Goal: Task Accomplishment & Management: Manage account settings

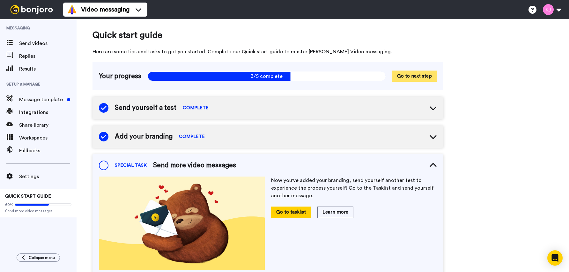
click at [412, 78] on button "Go to next step" at bounding box center [414, 76] width 45 height 11
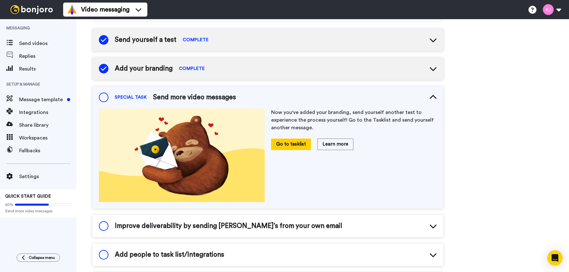
scroll to position [70, 0]
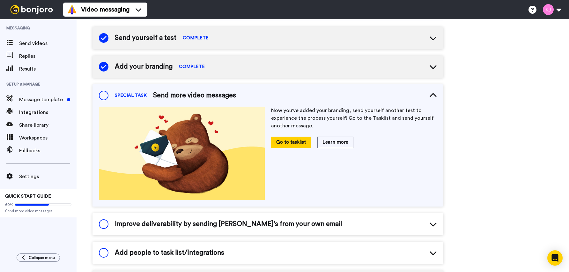
click at [105, 93] on span at bounding box center [104, 96] width 10 height 10
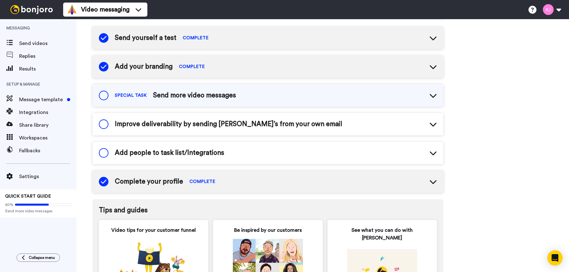
click at [183, 95] on span "Send more video messages" at bounding box center [194, 96] width 83 height 10
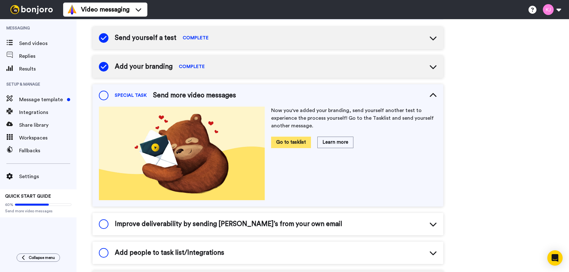
click at [297, 140] on button "Go to tasklist" at bounding box center [291, 142] width 40 height 11
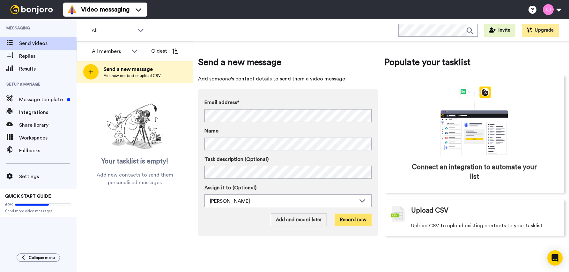
click at [344, 218] on button "Record now" at bounding box center [353, 220] width 37 height 13
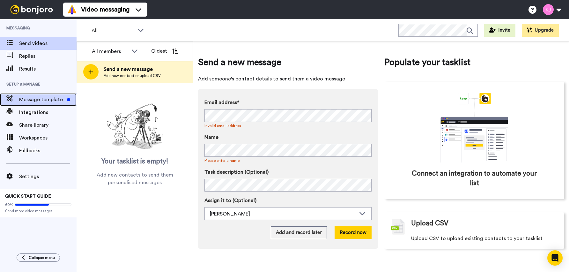
click at [49, 97] on span "Message template" at bounding box center [41, 100] width 45 height 8
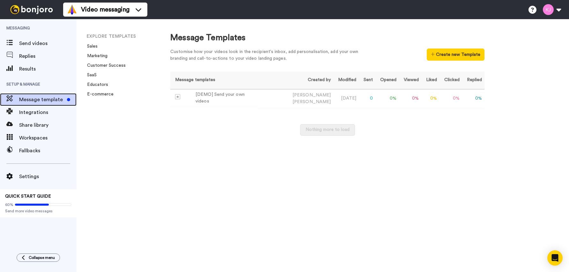
click at [44, 94] on div "Message template" at bounding box center [38, 99] width 77 height 13
click at [50, 200] on div "60% Send more video messages" at bounding box center [38, 206] width 66 height 14
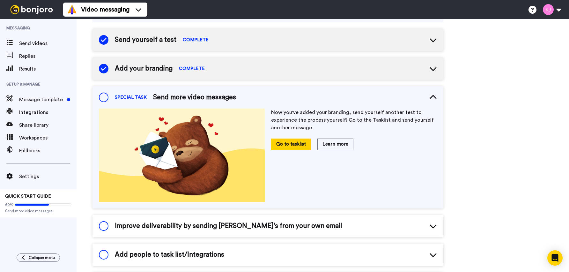
scroll to position [70, 0]
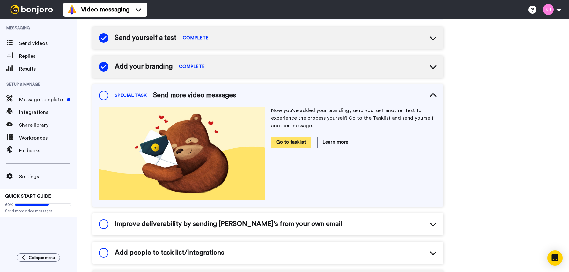
click at [303, 142] on button "Go to tasklist" at bounding box center [291, 142] width 40 height 11
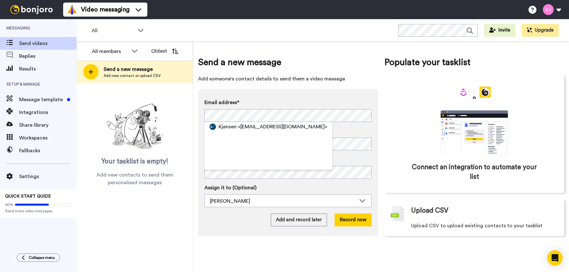
drag, startPoint x: 250, startPoint y: 127, endPoint x: 258, endPoint y: 125, distance: 8.1
click at [251, 127] on span "<kjensen@bizworth.com>" at bounding box center [282, 127] width 89 height 8
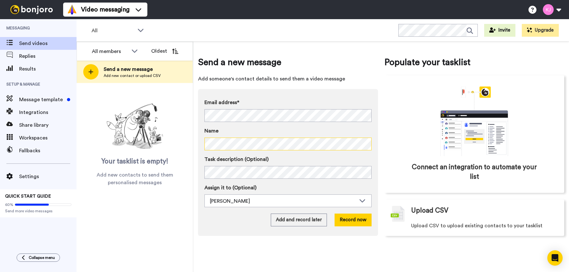
click at [194, 146] on div "Send a new message Add someone's contact details to send them a video message E…" at bounding box center [381, 156] width 376 height 230
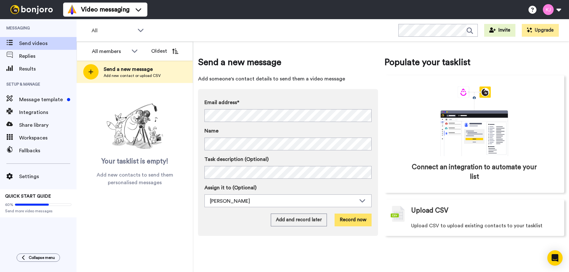
click at [362, 220] on button "Record now" at bounding box center [353, 220] width 37 height 13
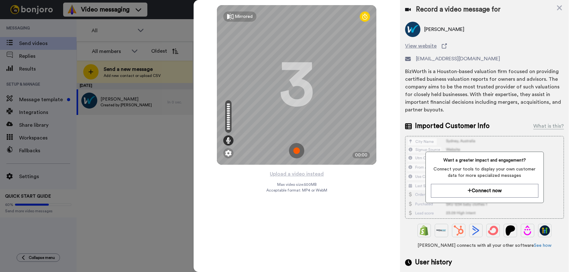
click at [298, 147] on img at bounding box center [296, 150] width 15 height 15
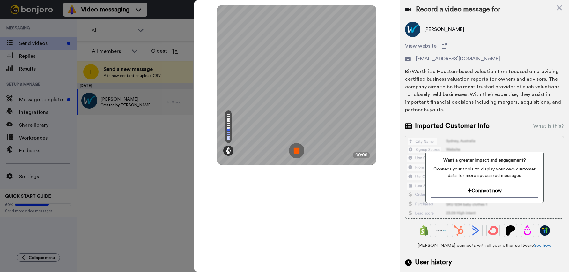
click at [298, 148] on img at bounding box center [296, 150] width 15 height 15
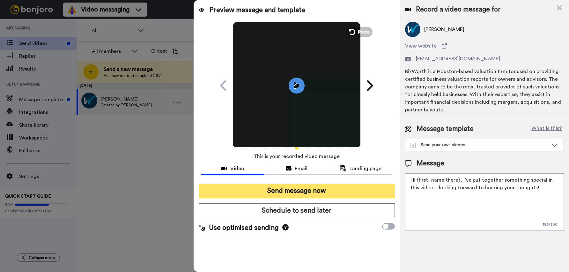
click at [328, 191] on button "Send message now" at bounding box center [297, 191] width 197 height 15
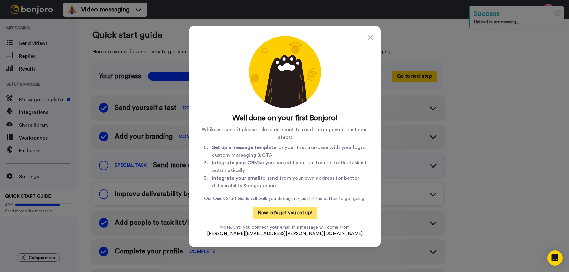
click at [298, 209] on button "Now let's get you set up!" at bounding box center [285, 213] width 65 height 12
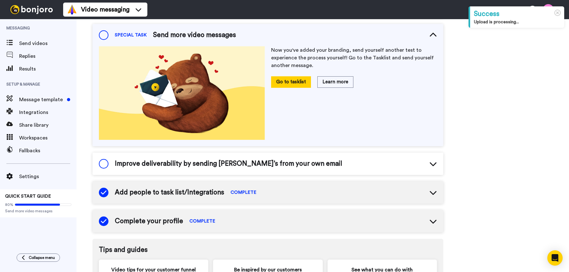
scroll to position [134, 0]
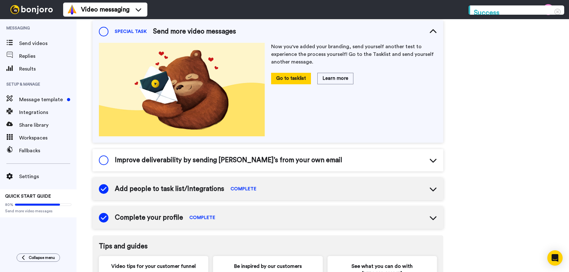
click at [249, 159] on span "Improve deliverability by sending [PERSON_NAME]’s from your own email" at bounding box center [229, 160] width 228 height 10
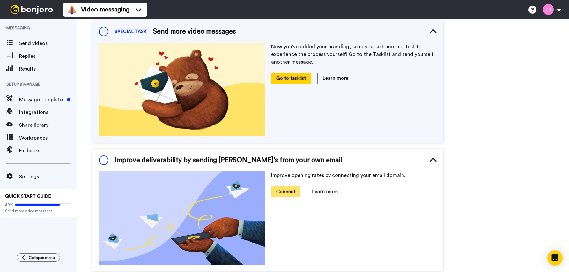
click at [294, 188] on button "Connect" at bounding box center [285, 191] width 29 height 11
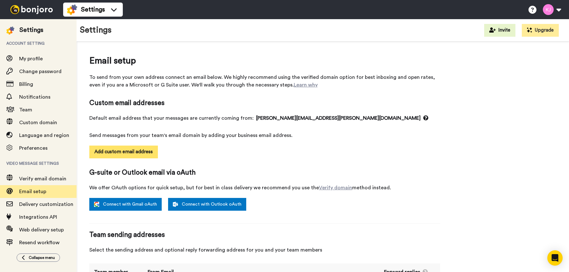
click at [146, 151] on button "Add custom email address" at bounding box center [123, 152] width 69 height 13
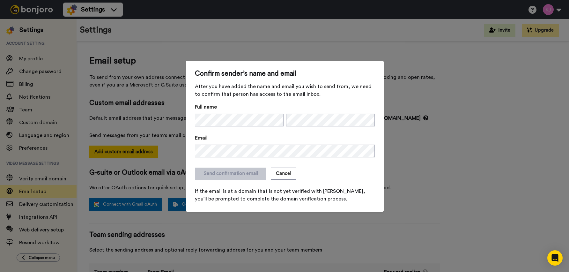
click at [267, 137] on label "Email" at bounding box center [285, 138] width 180 height 8
click at [238, 171] on button "Send confirmation email" at bounding box center [230, 174] width 71 height 12
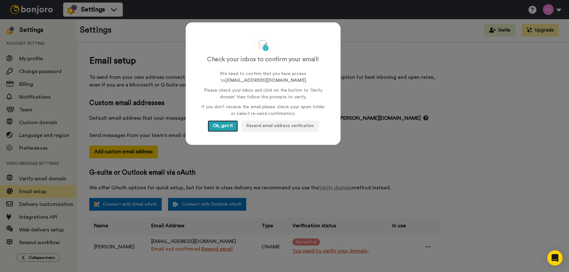
click at [220, 123] on button "Ok, got it" at bounding box center [223, 125] width 30 height 11
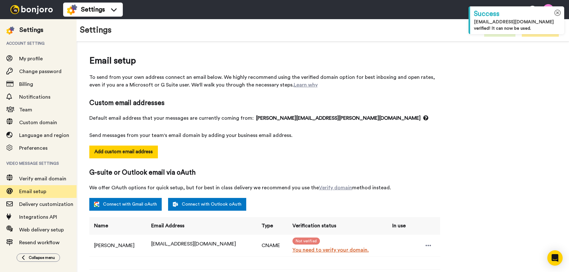
click at [559, 14] on icon at bounding box center [558, 13] width 7 height 7
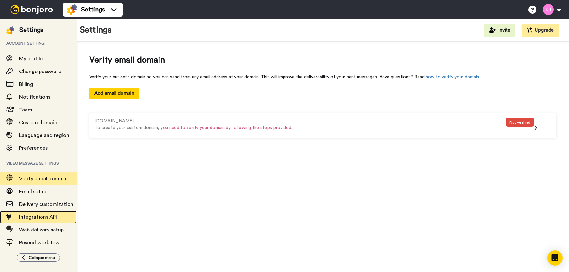
click at [26, 216] on span "Integrations API" at bounding box center [38, 216] width 38 height 5
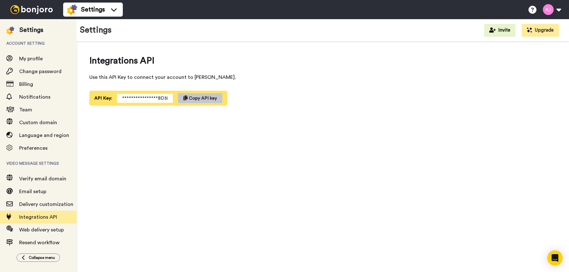
drag, startPoint x: 425, startPoint y: 117, endPoint x: 332, endPoint y: 146, distance: 97.7
click at [332, 146] on div "**********" at bounding box center [323, 158] width 493 height 234
click at [23, 63] on div "My profile" at bounding box center [38, 58] width 77 height 13
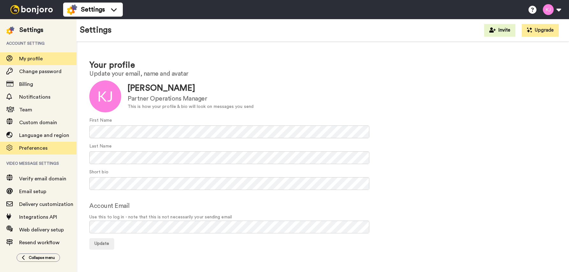
scroll to position [7, 0]
